Goal: Task Accomplishment & Management: Complete application form

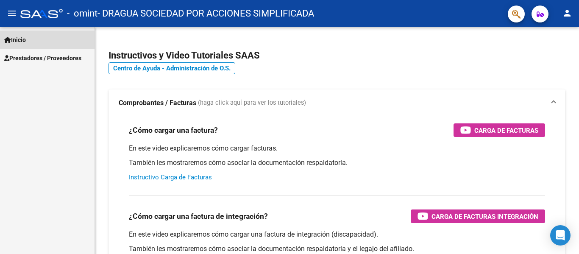
click at [56, 37] on link "Inicio" at bounding box center [47, 40] width 94 height 18
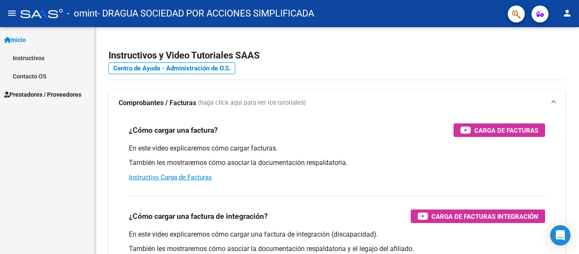
drag, startPoint x: 42, startPoint y: 90, endPoint x: 51, endPoint y: 89, distance: 9.4
click at [42, 90] on span "Prestadores / Proveedores" at bounding box center [42, 94] width 77 height 9
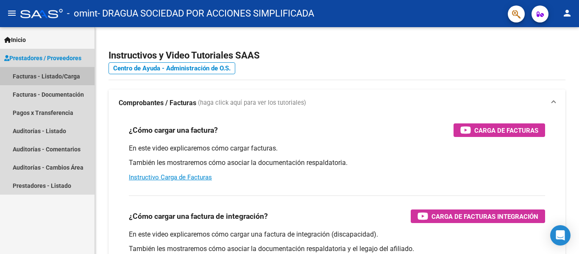
click at [50, 78] on link "Facturas - Listado/Carga" at bounding box center [47, 76] width 94 height 18
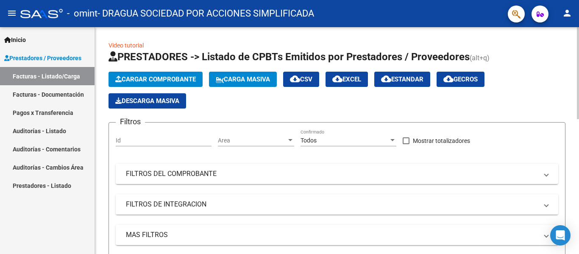
click at [166, 77] on span "Cargar Comprobante" at bounding box center [155, 79] width 81 height 8
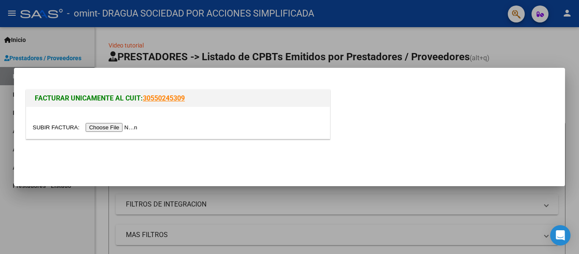
click at [108, 128] on input "file" at bounding box center [86, 127] width 107 height 9
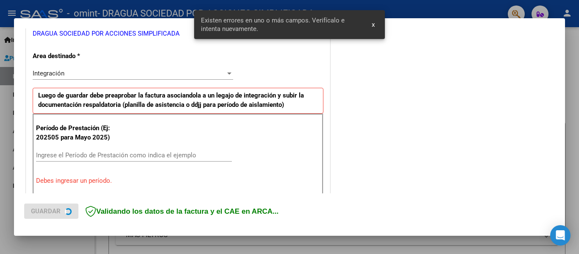
scroll to position [197, 0]
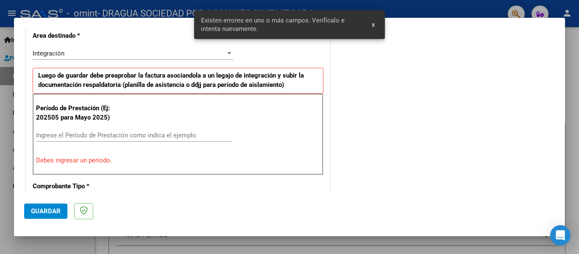
click at [85, 131] on input "Ingrese el Período de Prestación como indica el ejemplo" at bounding box center [134, 135] width 196 height 8
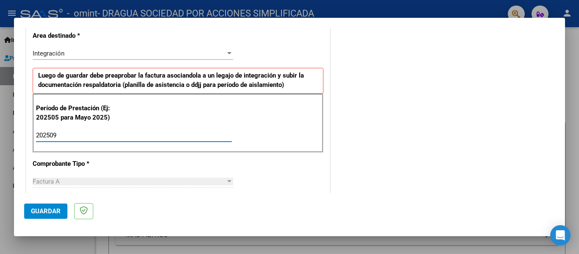
type input "202509"
drag, startPoint x: 51, startPoint y: 204, endPoint x: 94, endPoint y: 164, distance: 58.5
click at [94, 164] on mat-dialog-container "COMPROBANTE VER COMPROBANTE El comprobante fue leído exitosamente. DATOS DEL CO…" at bounding box center [289, 127] width 551 height 219
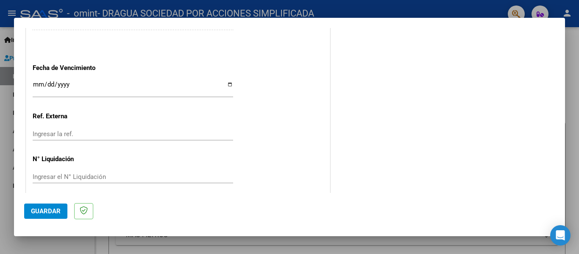
scroll to position [581, 0]
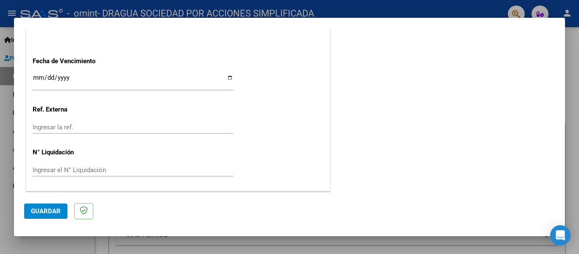
click at [36, 75] on input "Ingresar la fecha" at bounding box center [133, 81] width 200 height 14
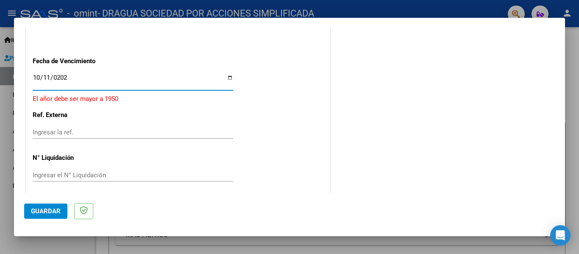
type input "[DATE]"
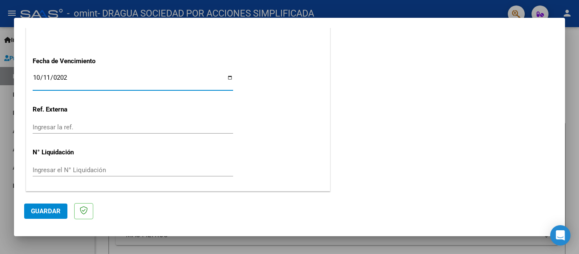
click at [42, 210] on span "Guardar" at bounding box center [46, 211] width 30 height 8
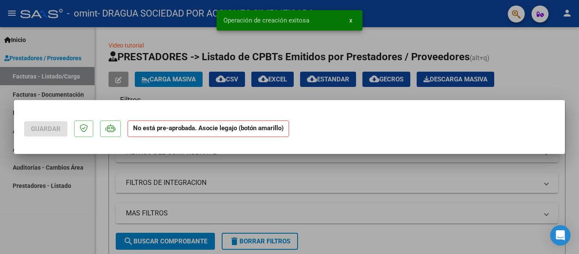
scroll to position [0, 0]
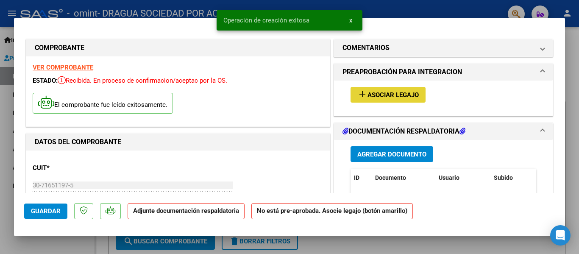
click at [373, 95] on span "Asociar Legajo" at bounding box center [392, 95] width 51 height 8
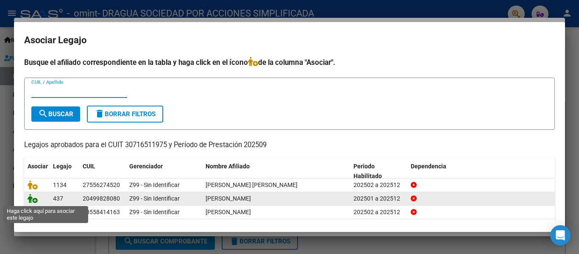
click at [33, 200] on icon at bounding box center [33, 198] width 10 height 9
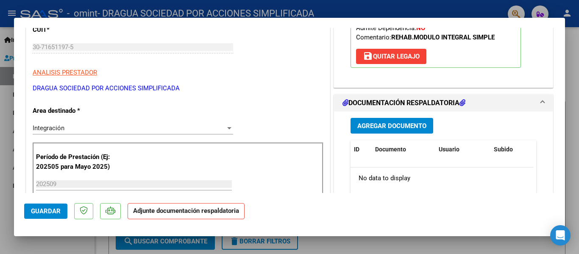
scroll to position [128, 0]
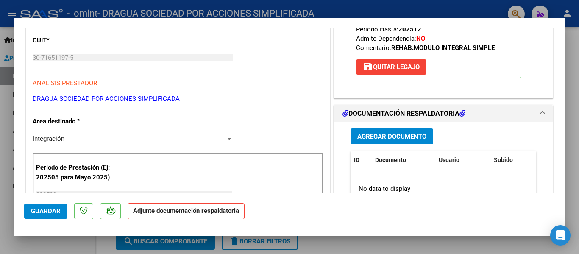
click at [406, 136] on span "Agregar Documento" at bounding box center [391, 137] width 69 height 8
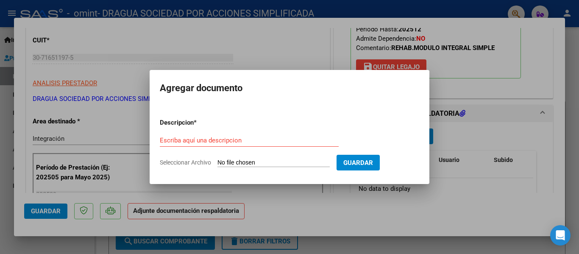
click at [264, 165] on input "Seleccionar Archivo" at bounding box center [273, 163] width 112 height 8
type input "C:\fakepath\asistencias septiembre Texido.pdf"
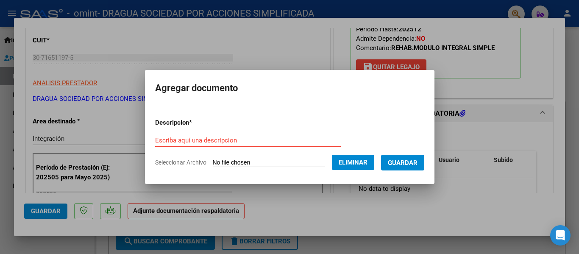
click at [206, 134] on div "Escriba aquí una descripcion" at bounding box center [248, 140] width 186 height 13
click at [198, 140] on input "Escriba aquí una descripcion" at bounding box center [248, 140] width 186 height 8
type input "Texido"
click at [407, 160] on span "Guardar" at bounding box center [403, 163] width 30 height 8
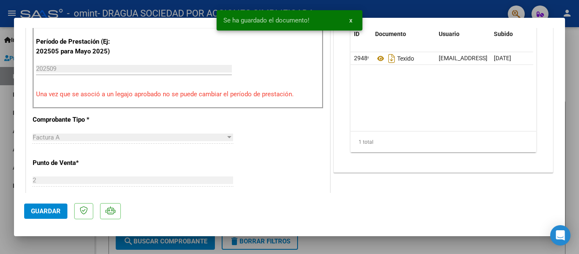
scroll to position [255, 0]
click at [43, 207] on button "Guardar" at bounding box center [45, 210] width 43 height 15
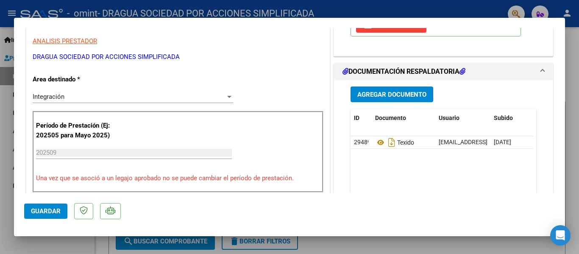
scroll to position [170, 0]
click at [46, 210] on span "Guardar" at bounding box center [46, 211] width 30 height 8
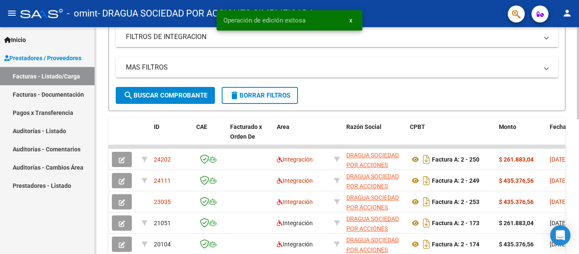
scroll to position [170, 0]
